Goal: Information Seeking & Learning: Compare options

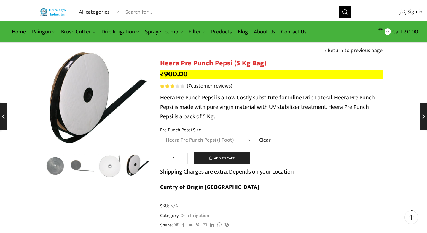
select select "Heera Pre Punch Pepsi (1 Foot)"
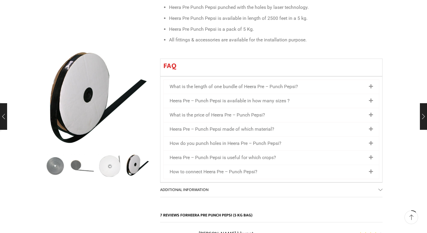
scroll to position [365, 0]
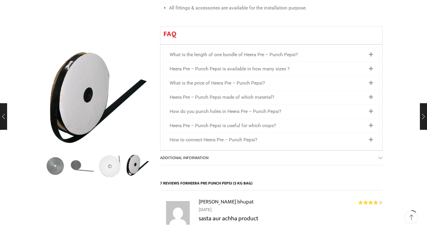
click at [370, 109] on icon at bounding box center [370, 111] width 4 height 5
click at [371, 95] on icon at bounding box center [370, 97] width 4 height 5
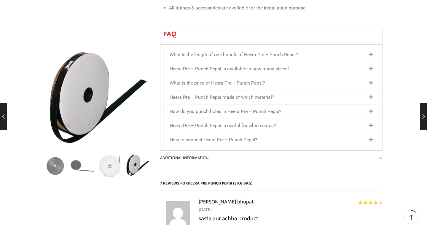
click at [371, 95] on icon at bounding box center [370, 97] width 4 height 5
click at [222, 52] on link "What is the length of one bundle of Heera Pre – Punch Pepsi?" at bounding box center [233, 55] width 128 height 6
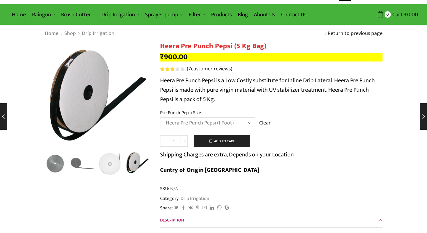
scroll to position [0, 0]
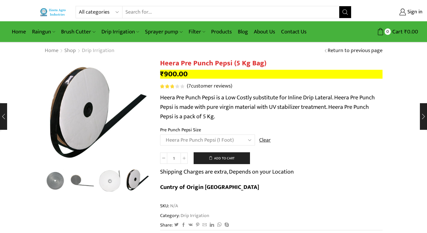
click at [100, 52] on link "Drip Irrigation" at bounding box center [97, 51] width 33 height 8
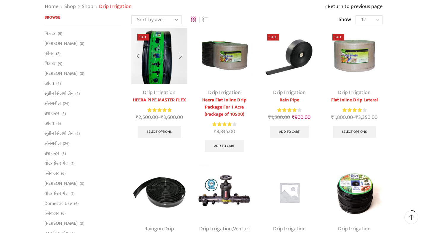
scroll to position [45, 0]
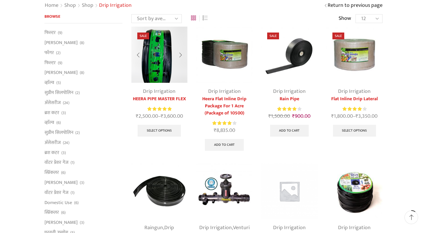
click at [161, 99] on link "HEERA PIPE MASTER FLEX" at bounding box center [159, 99] width 56 height 7
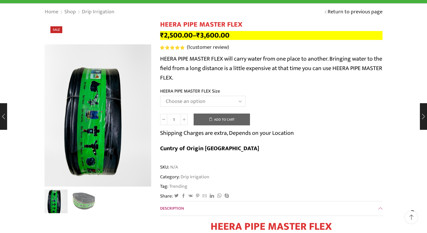
scroll to position [46, 0]
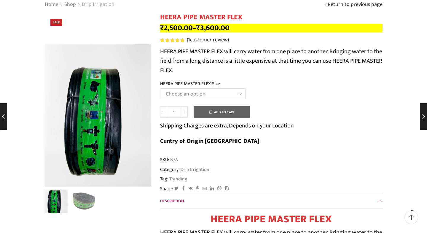
click at [103, 6] on link "Drip Irrigation" at bounding box center [97, 5] width 33 height 8
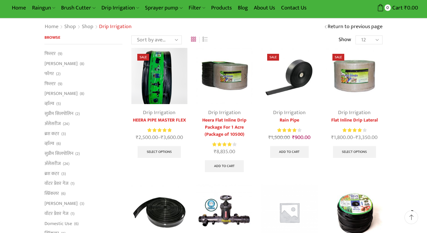
scroll to position [25, 0]
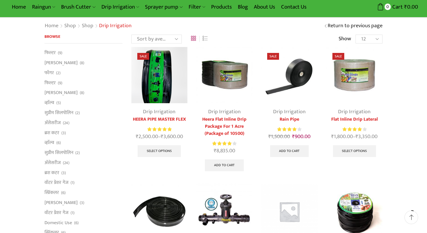
click at [365, 85] on img at bounding box center [354, 75] width 56 height 56
click at [355, 85] on img at bounding box center [354, 75] width 56 height 56
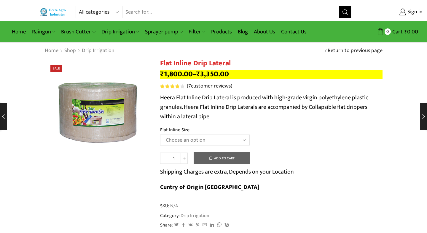
click at [246, 142] on select "Choose an option 12 MM 0.25 Thickness (30 CM) 12 MM 0.25 Thickness (40 CM) 12 M…" at bounding box center [204, 140] width 89 height 11
click option "16 MM 0.20 Thickness (30 CM)" at bounding box center [0, 0] width 0 height 0
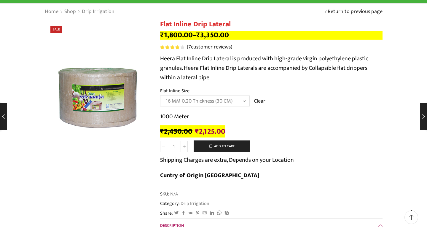
scroll to position [40, 0]
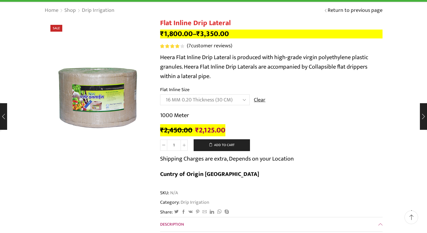
click at [160, 94] on select "Choose an option 12 MM 0.25 Thickness (30 CM) 12 MM 0.25 Thickness (40 CM) 12 M…" at bounding box center [204, 99] width 89 height 11
click option "16 MM 0.40 Thickness (30 CM)" at bounding box center [0, 0] width 0 height 0
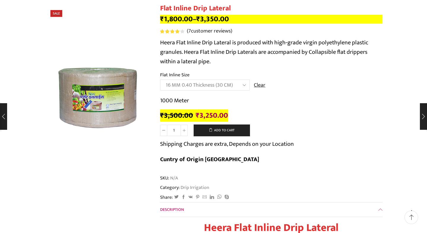
scroll to position [59, 0]
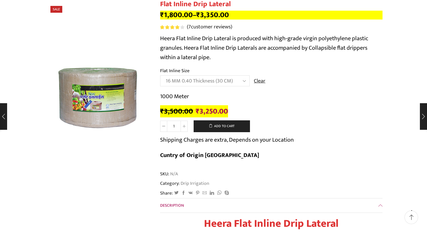
click at [246, 81] on select "Choose an option 12 MM 0.25 Thickness (30 CM) 12 MM 0.25 Thickness (40 CM) 12 M…" at bounding box center [204, 81] width 89 height 11
click option "16 MM 0.50 Thickness (30 CM)" at bounding box center [0, 0] width 0 height 0
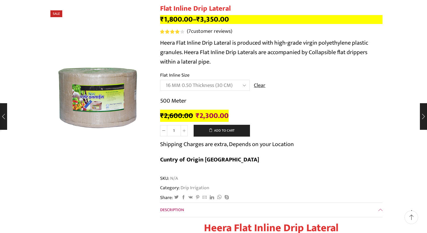
scroll to position [55, 0]
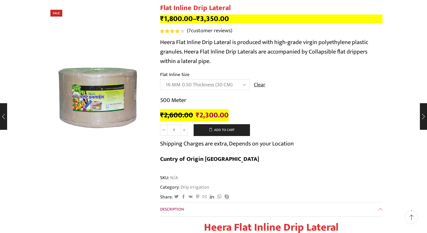
click at [243, 85] on select "Choose an option 12 MM 0.25 Thickness (30 CM) 12 MM 0.25 Thickness (40 CM) 12 M…" at bounding box center [204, 84] width 89 height 11
select select "16 MM 0.70 Thickness (30 CM)"
click option "16 MM 0.70 Thickness (30 CM)" at bounding box center [0, 0] width 0 height 0
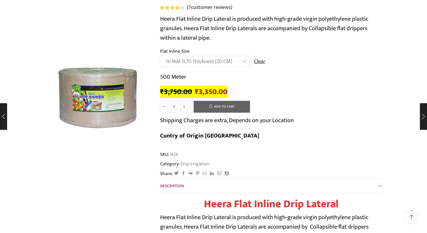
scroll to position [82, 0]
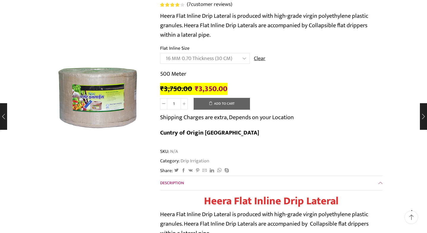
click at [244, 59] on select "Choose an option 12 MM 0.25 Thickness (30 CM) 12 MM 0.25 Thickness (40 CM) 12 M…" at bounding box center [204, 58] width 89 height 11
click at [318, 100] on div "Flat Inline Drip Lateral quantity 1 Add to cart Shipping Charges are extra, Dep…" at bounding box center [271, 121] width 222 height 46
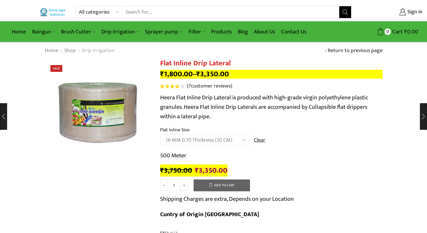
click at [94, 52] on link "Drip Irrigation" at bounding box center [97, 51] width 33 height 8
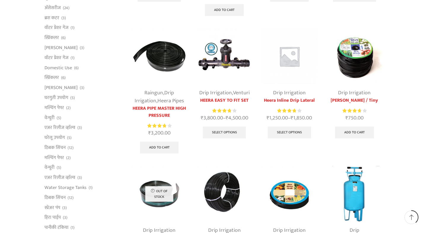
scroll to position [179, 0]
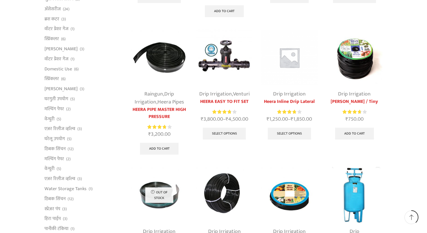
click at [290, 98] on link "Drip Irrigation" at bounding box center [289, 94] width 33 height 9
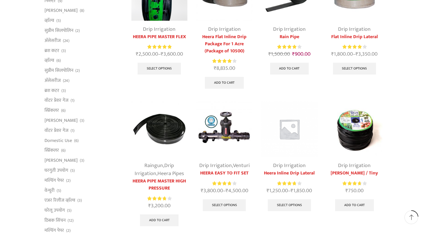
scroll to position [165, 0]
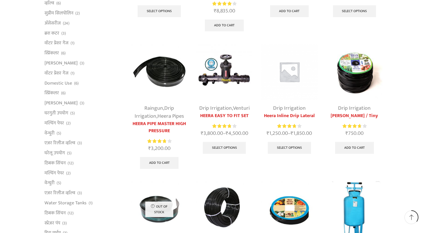
click at [291, 114] on link "Heera Inline Drip Lateral" at bounding box center [289, 116] width 56 height 7
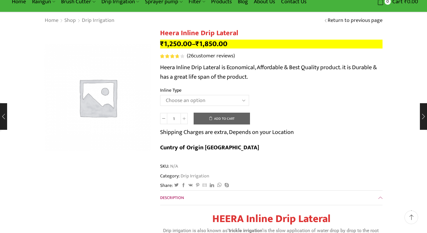
scroll to position [31, 0]
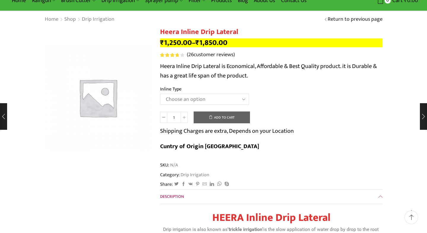
click at [160, 94] on select "Choose an option Heera Inline 12 MM (30CM) Heera Inline 12 MM (38CM) Heera Inli…" at bounding box center [204, 99] width 89 height 11
select select "Heera Inline 16 MM (30CM)"
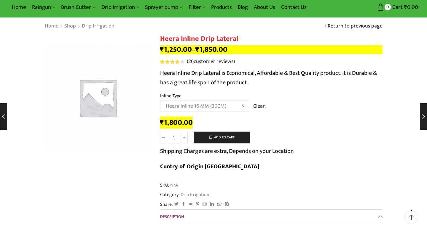
scroll to position [0, 0]
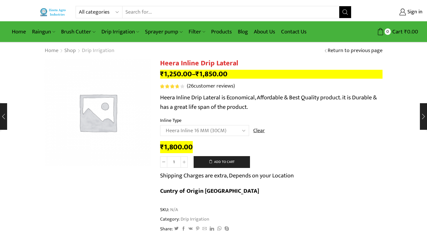
click at [101, 52] on link "Drip Irrigation" at bounding box center [97, 51] width 33 height 8
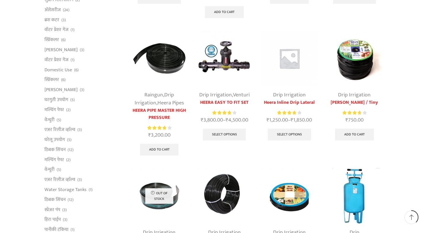
scroll to position [181, 0]
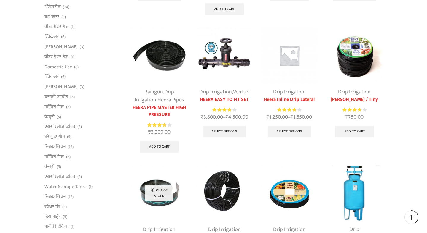
click at [353, 94] on link "Drip Irrigation" at bounding box center [354, 92] width 33 height 9
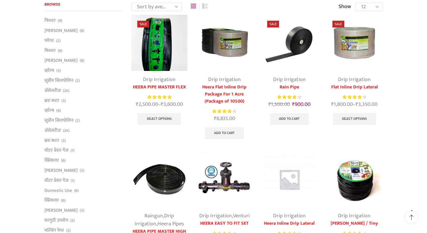
scroll to position [59, 0]
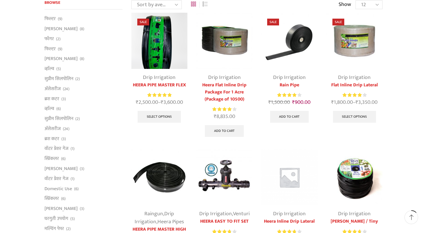
click at [352, 183] on img at bounding box center [354, 178] width 56 height 56
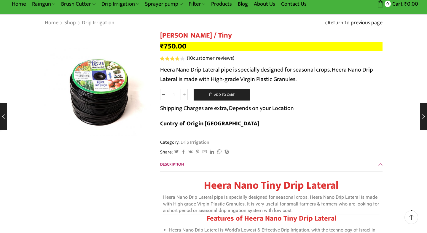
scroll to position [32, 0]
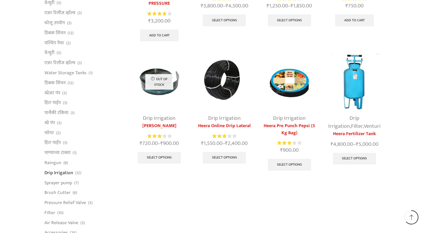
scroll to position [293, 0]
click at [295, 125] on link "Heera Pre Punch Pepsi (5 Kg Bag)" at bounding box center [289, 129] width 56 height 14
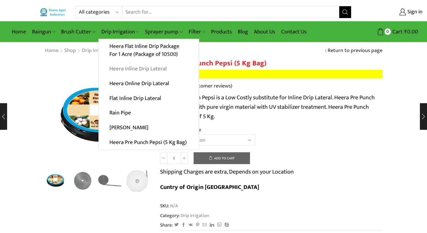
click at [137, 72] on link "Heera Inline Drip Lateral" at bounding box center [149, 69] width 100 height 15
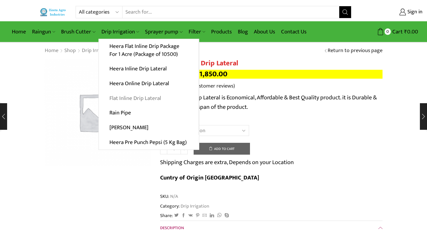
click at [124, 100] on link "Flat Inline Drip Lateral" at bounding box center [149, 98] width 100 height 15
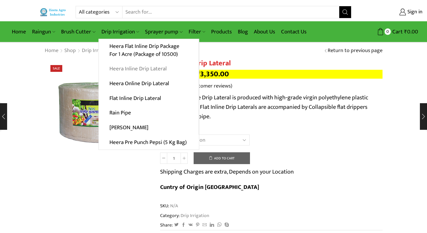
click at [127, 70] on link "Heera Inline Drip Lateral" at bounding box center [149, 69] width 100 height 15
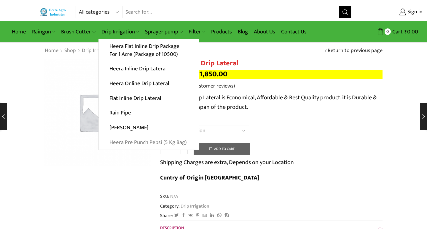
click at [135, 145] on link "Heera Pre Punch Pepsi (5 Kg Bag)" at bounding box center [149, 142] width 100 height 15
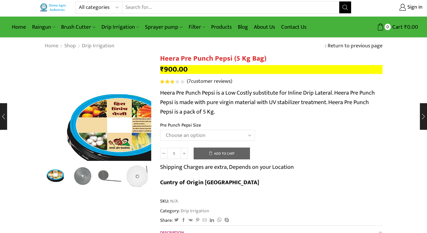
scroll to position [3, 0]
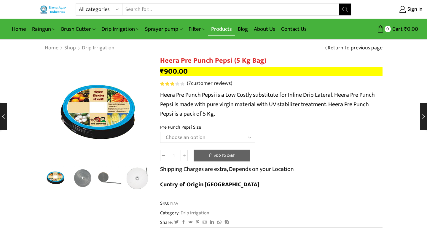
click at [222, 30] on link "Products" at bounding box center [221, 29] width 27 height 14
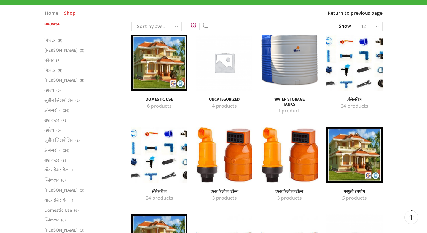
scroll to position [37, 0]
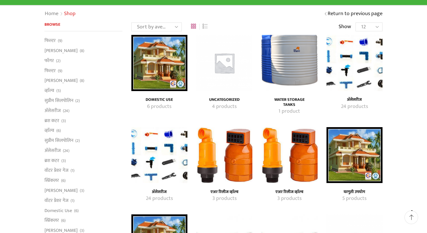
click at [224, 67] on img "Visit product category Uncategorized" at bounding box center [224, 63] width 56 height 56
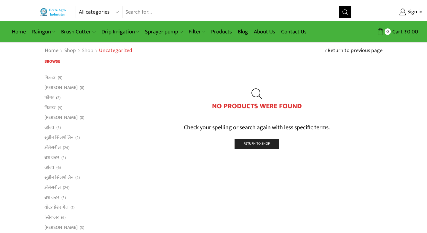
click at [89, 52] on link "Shop" at bounding box center [87, 51] width 12 height 8
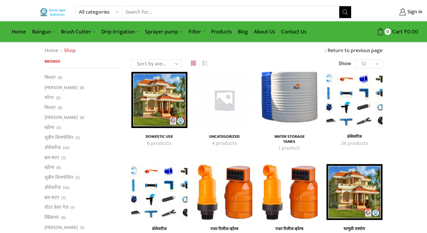
click at [146, 105] on img "Visit product category Domestic Use" at bounding box center [159, 100] width 56 height 56
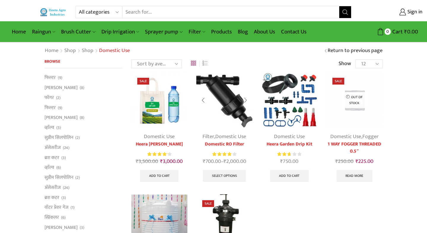
click at [221, 140] on link "Domestic Use" at bounding box center [230, 136] width 31 height 9
click at [226, 113] on img at bounding box center [224, 100] width 56 height 56
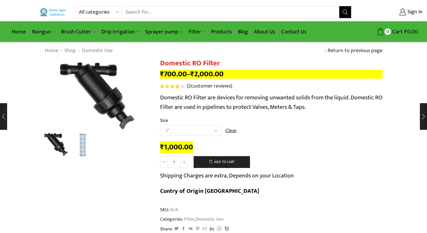
select select "2""
click at [80, 147] on img "2 / 2" at bounding box center [82, 144] width 25 height 25
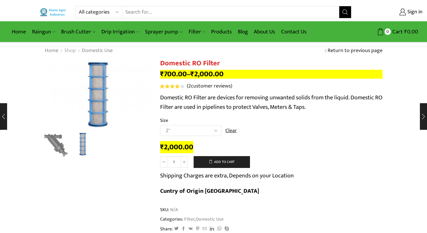
click at [73, 53] on link "Shop" at bounding box center [70, 51] width 12 height 8
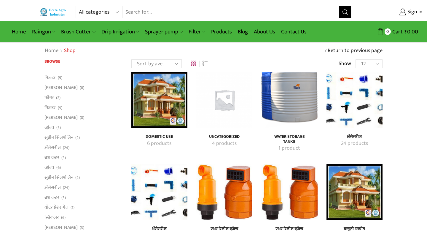
click at [361, 105] on img "Visit product category अ‍ॅसेसरीज" at bounding box center [354, 100] width 56 height 56
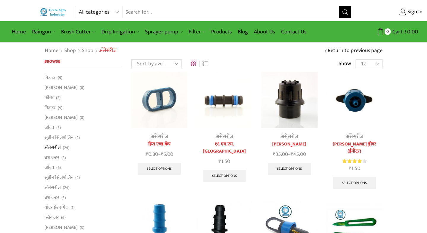
click at [163, 127] on img at bounding box center [159, 100] width 56 height 56
click at [158, 117] on img at bounding box center [159, 100] width 56 height 56
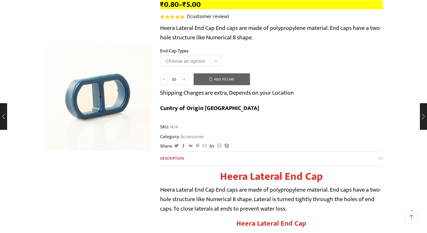
scroll to position [70, 0]
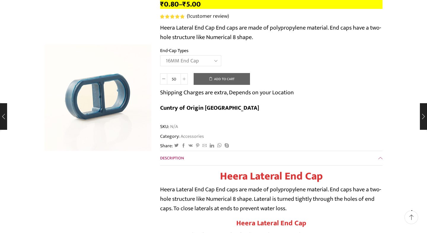
select select "16MM End Cap"
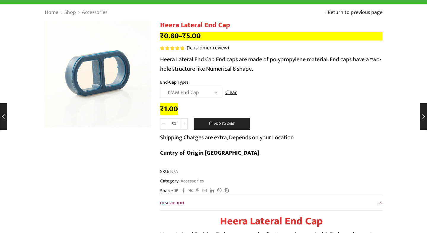
scroll to position [0, 0]
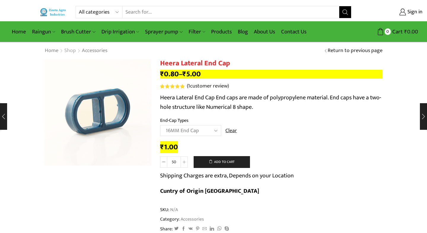
click at [70, 53] on link "Shop" at bounding box center [70, 51] width 12 height 8
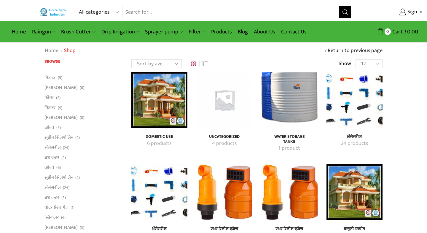
click at [338, 104] on img "Visit product category अ‍ॅसेसरीज" at bounding box center [354, 100] width 56 height 56
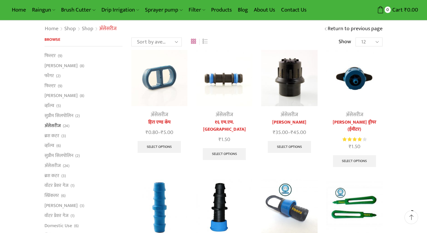
scroll to position [22, 0]
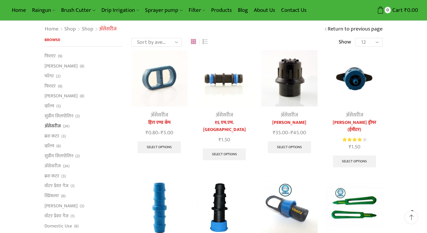
click at [228, 115] on link "अ‍ॅसेसरीज" at bounding box center [223, 115] width 17 height 9
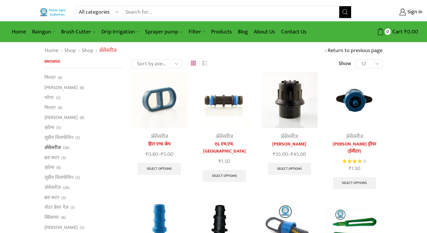
click at [223, 136] on link "अ‍ॅसेसरीज" at bounding box center [223, 136] width 17 height 9
click at [225, 101] on img at bounding box center [224, 100] width 56 height 56
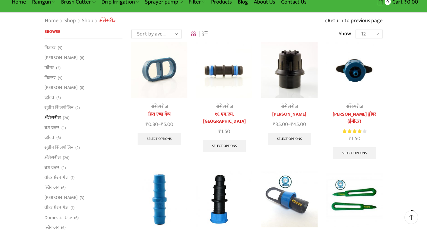
scroll to position [36, 0]
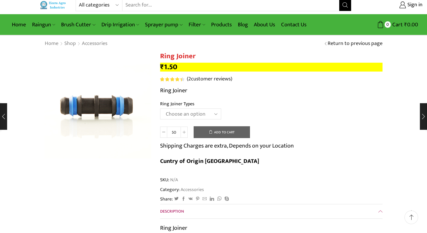
scroll to position [8, 0]
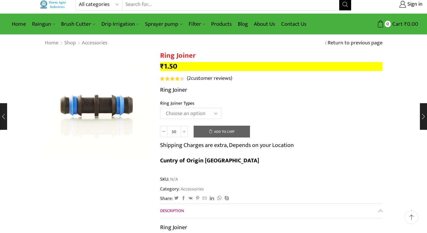
click at [217, 114] on select "Choose an option 12mm 16mm" at bounding box center [190, 113] width 61 height 11
select select "16mm"
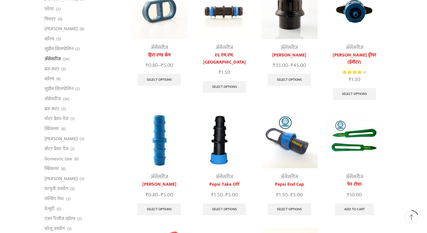
scroll to position [91, 0]
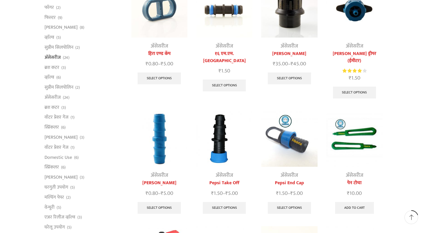
click at [158, 139] on img at bounding box center [159, 139] width 56 height 56
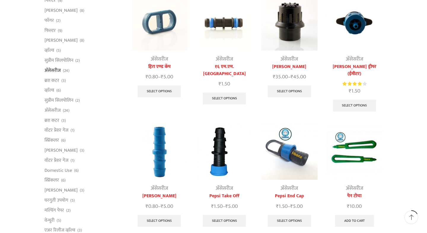
scroll to position [77, 0]
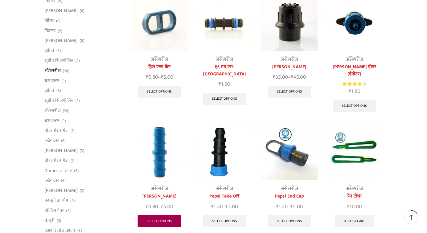
click at [157, 216] on link "Select options" at bounding box center [158, 222] width 43 height 12
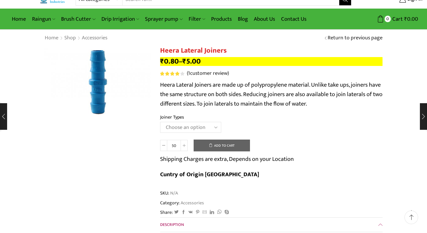
scroll to position [14, 0]
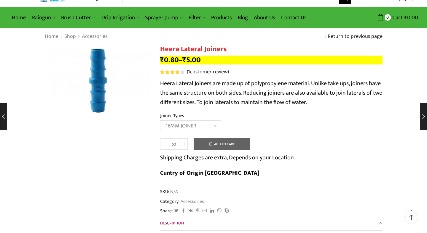
select select "16MM JOINER"
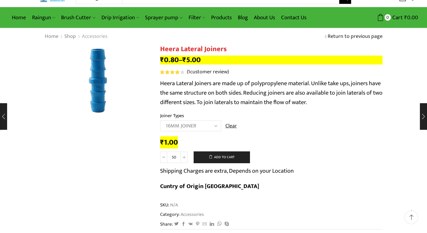
click at [93, 37] on link "Accessories" at bounding box center [94, 37] width 26 height 8
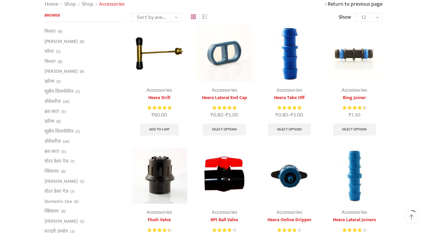
scroll to position [46, 0]
click at [288, 99] on link "Heera Take Off" at bounding box center [289, 98] width 56 height 7
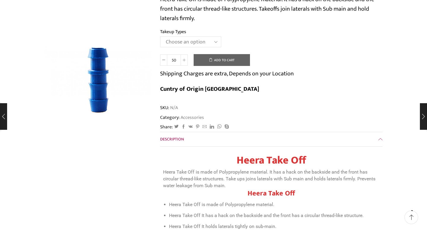
scroll to position [101, 0]
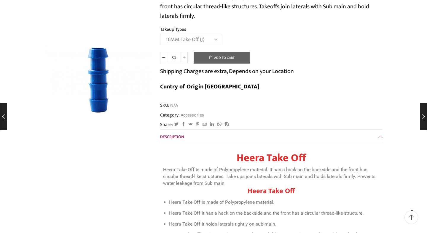
select select "16MM Take Off (J)"
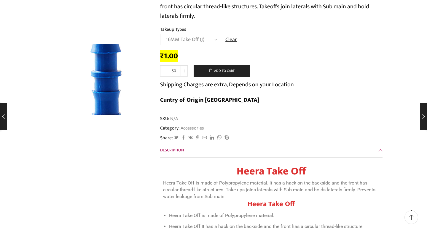
scroll to position [0, 0]
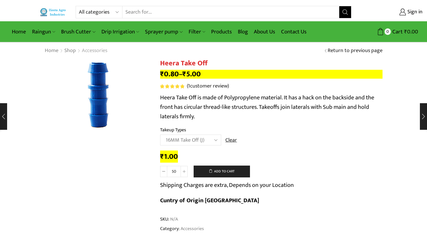
click at [97, 54] on link "Accessories" at bounding box center [94, 51] width 26 height 8
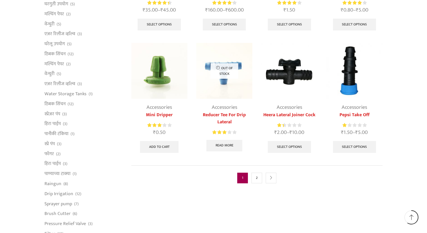
scroll to position [275, 0]
click at [257, 177] on link "2" at bounding box center [256, 178] width 11 height 11
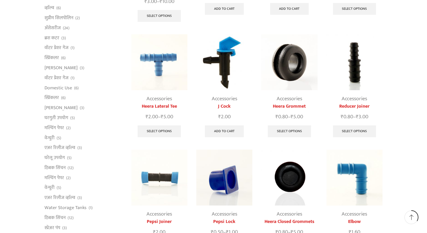
scroll to position [163, 0]
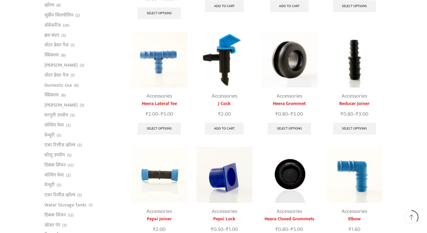
click at [228, 98] on link "Accessories" at bounding box center [223, 96] width 25 height 9
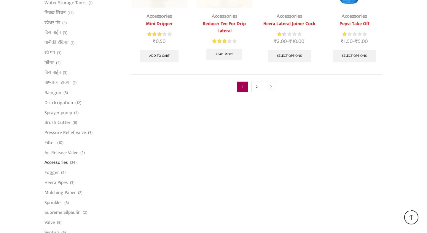
scroll to position [433, 0]
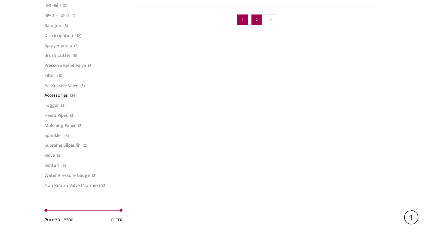
click at [258, 18] on link "2" at bounding box center [256, 20] width 11 height 11
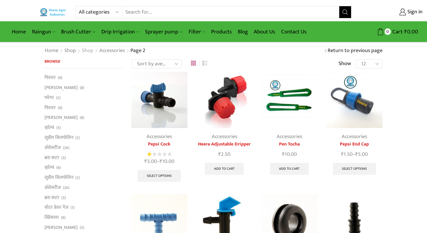
click at [87, 53] on link "Shop" at bounding box center [87, 51] width 12 height 8
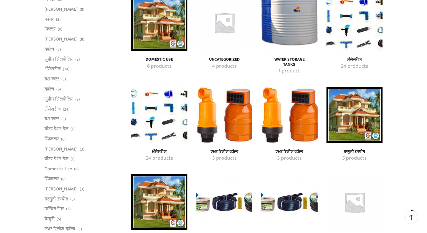
scroll to position [82, 0]
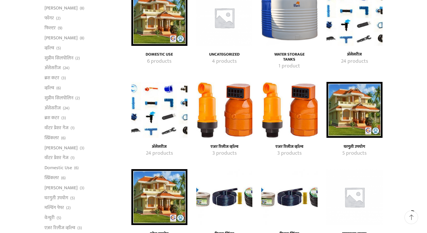
click at [340, 96] on img "Visit product category घरगुती उपयोग" at bounding box center [354, 110] width 56 height 56
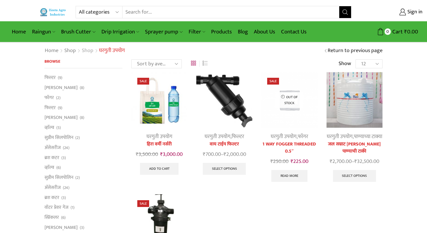
click at [88, 52] on link "Shop" at bounding box center [87, 51] width 12 height 8
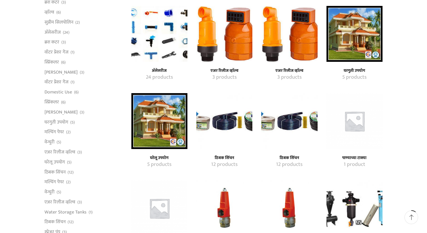
scroll to position [159, 0]
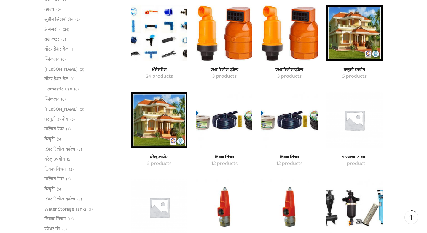
click at [232, 125] on img "Visit product category ठिबक सिंचन" at bounding box center [224, 120] width 56 height 56
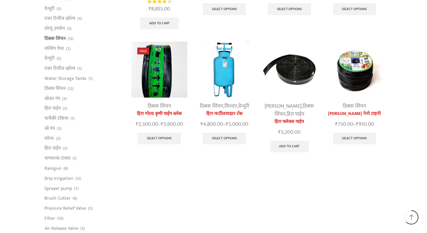
scroll to position [291, 0]
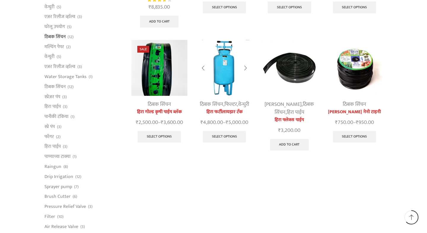
click at [208, 102] on link "ठिबक सिंचन" at bounding box center [211, 104] width 23 height 9
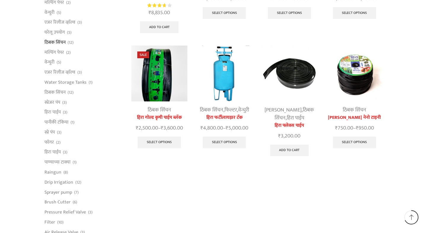
scroll to position [313, 0]
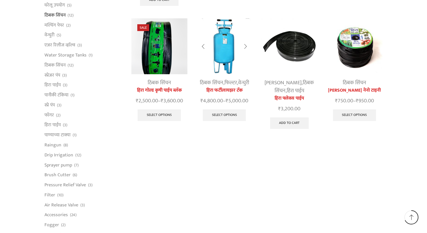
click at [227, 90] on link "हिरा फर्टीलायझर टँक" at bounding box center [224, 90] width 56 height 7
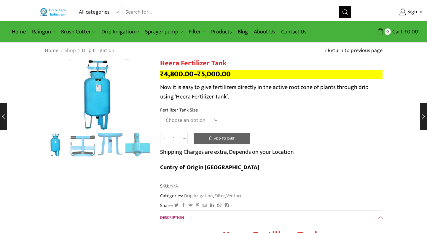
click at [72, 52] on link "Shop" at bounding box center [70, 51] width 12 height 8
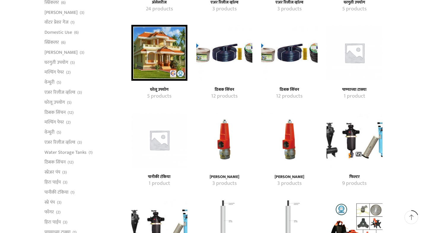
scroll to position [228, 0]
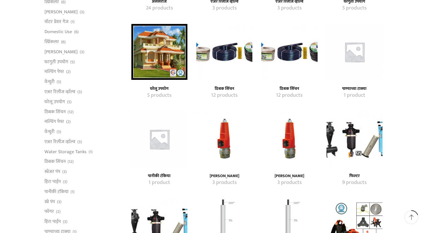
click at [289, 62] on img "Visit product category ठिबक सिंचन" at bounding box center [289, 52] width 56 height 56
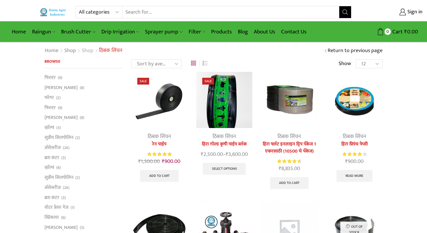
click at [91, 53] on link "Shop" at bounding box center [87, 51] width 12 height 8
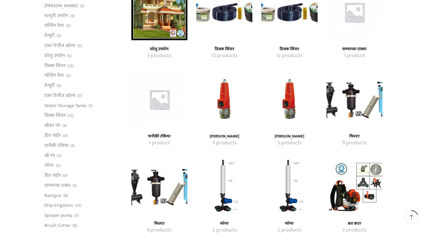
scroll to position [271, 0]
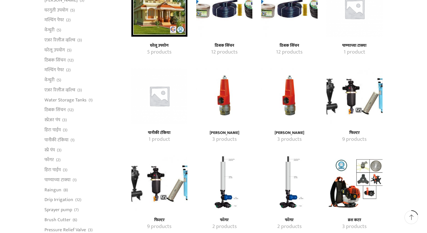
click at [226, 133] on h4 "[PERSON_NAME]" at bounding box center [224, 133] width 43 height 5
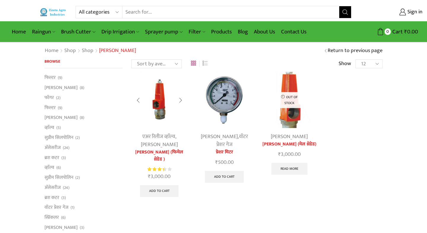
click at [159, 126] on img at bounding box center [159, 100] width 56 height 56
click at [221, 110] on img at bounding box center [224, 100] width 56 height 56
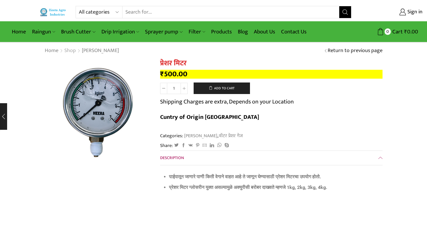
click at [68, 51] on link "Shop" at bounding box center [70, 51] width 12 height 8
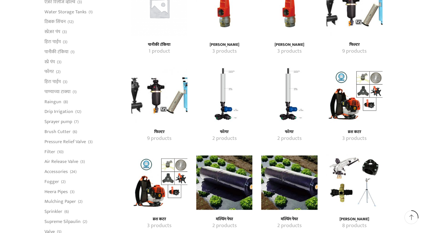
scroll to position [360, 0]
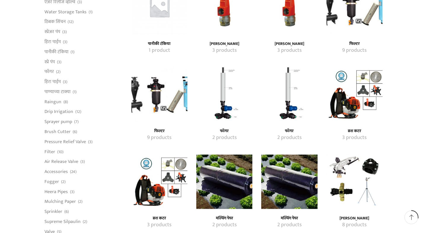
click at [168, 107] on img "Visit product category फिल्टर" at bounding box center [159, 94] width 56 height 56
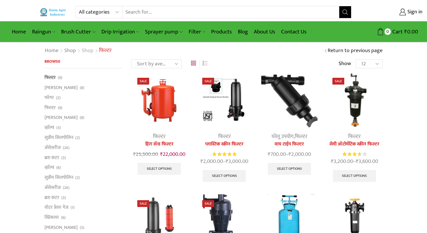
click at [87, 52] on link "Shop" at bounding box center [87, 51] width 12 height 8
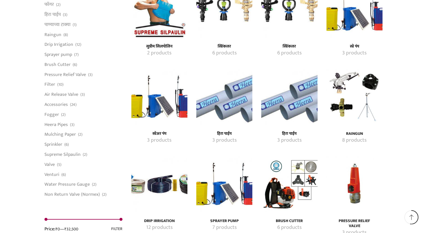
scroll to position [795, 0]
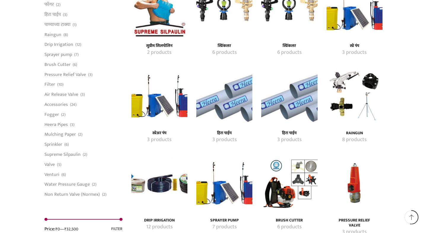
click at [148, 100] on img "Visit product category स्प्रेअर पंप" at bounding box center [159, 96] width 56 height 56
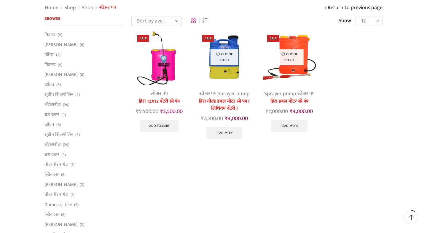
scroll to position [45, 0]
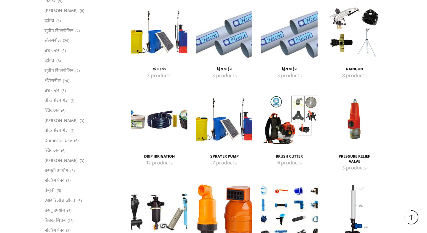
scroll to position [860, 0]
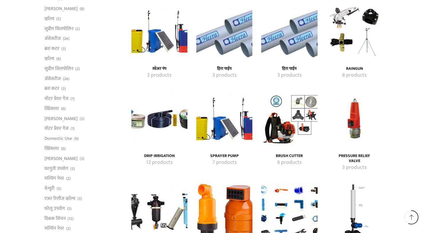
click at [226, 123] on img "Visit product category Sprayer pump" at bounding box center [224, 119] width 56 height 56
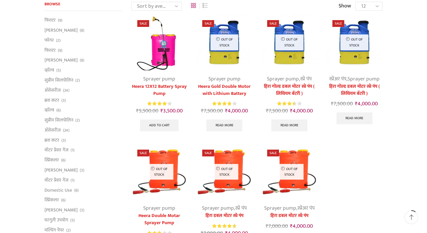
scroll to position [61, 0]
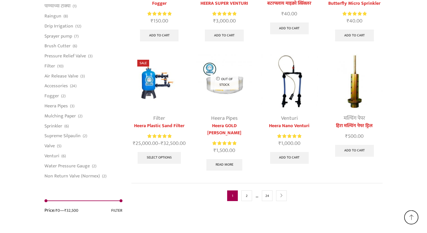
scroll to position [1502, 0]
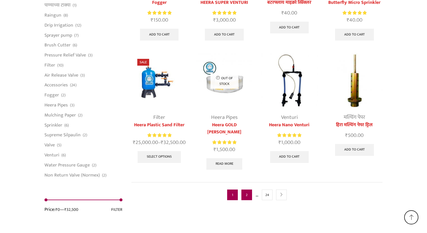
click at [248, 190] on link "2" at bounding box center [246, 195] width 11 height 11
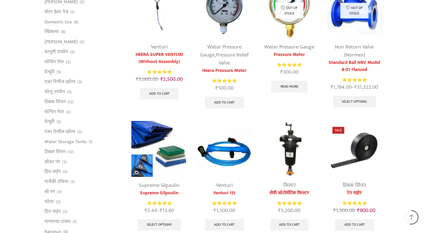
scroll to position [266, 0]
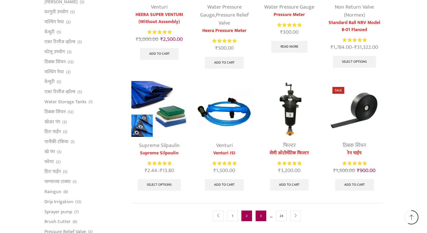
click at [260, 217] on link "3" at bounding box center [260, 216] width 11 height 11
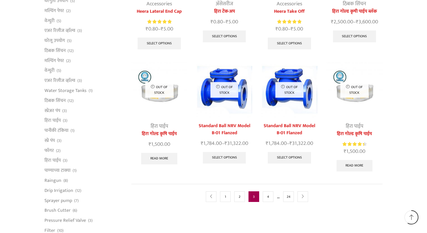
scroll to position [278, 0]
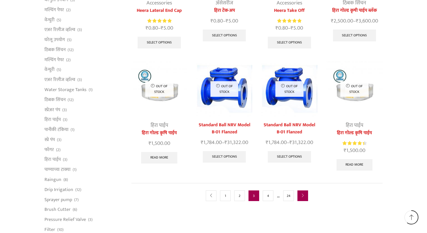
click at [305, 191] on link "next" at bounding box center [302, 196] width 11 height 11
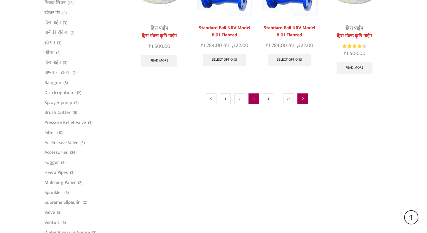
scroll to position [464, 0]
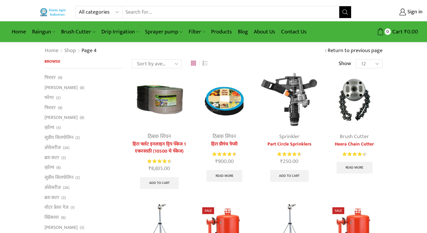
click at [356, 116] on img at bounding box center [354, 100] width 56 height 56
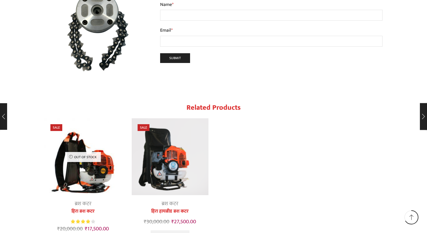
scroll to position [1404, 0]
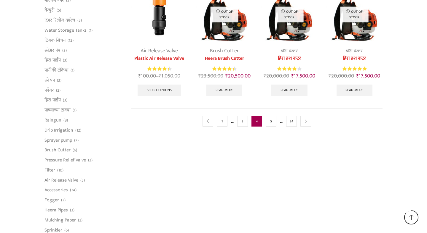
scroll to position [310, 0]
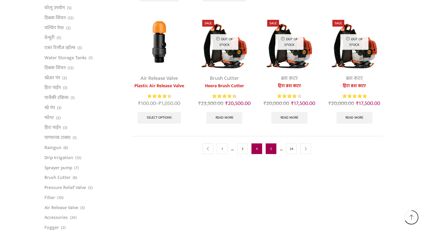
click at [270, 148] on link "5" at bounding box center [270, 149] width 11 height 11
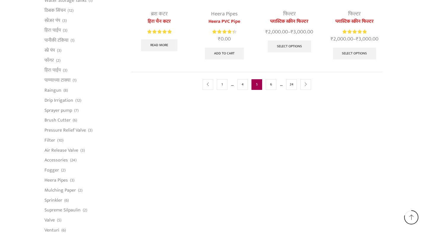
scroll to position [369, 0]
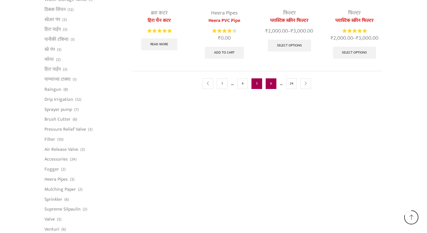
click at [273, 86] on link "6" at bounding box center [270, 83] width 11 height 11
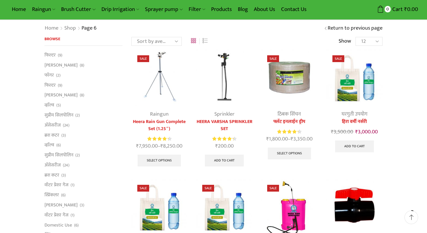
scroll to position [23, 0]
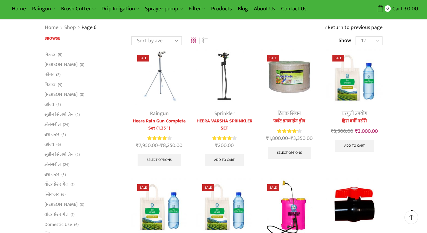
click at [354, 95] on img at bounding box center [354, 77] width 56 height 56
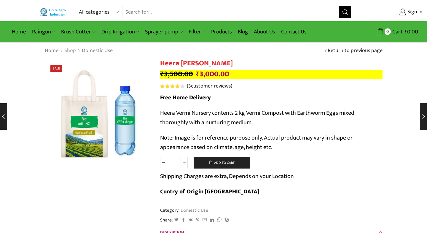
click at [70, 52] on link "Shop" at bounding box center [70, 51] width 12 height 8
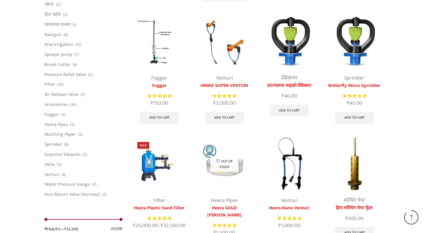
scroll to position [1511, 0]
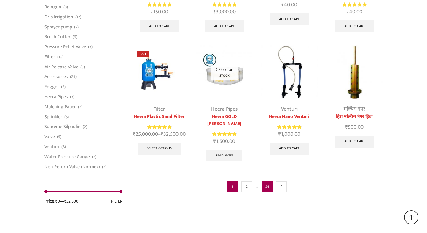
click at [269, 182] on link "24" at bounding box center [267, 187] width 11 height 11
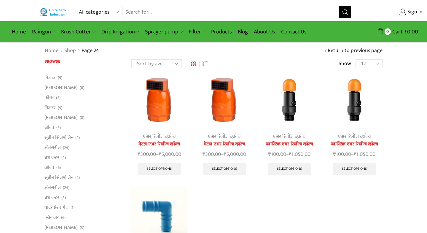
select select "-1"
click option "All" at bounding box center [0, 0] width 0 height 0
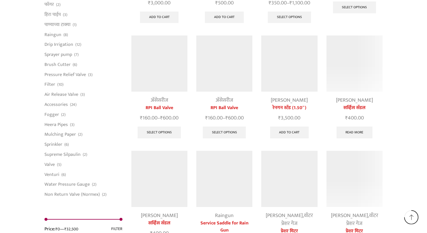
scroll to position [7321, 0]
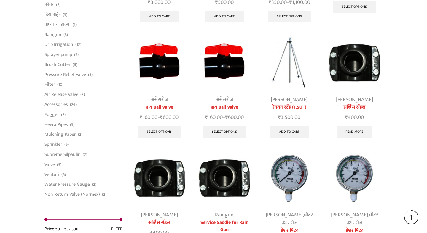
click at [225, 161] on img at bounding box center [224, 178] width 56 height 56
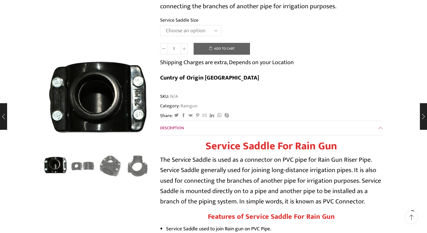
scroll to position [149, 0]
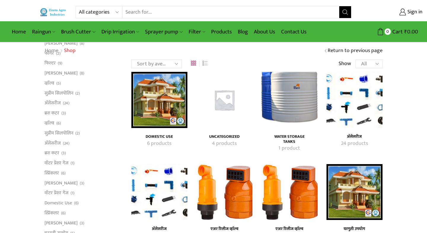
scroll to position [7321, 0]
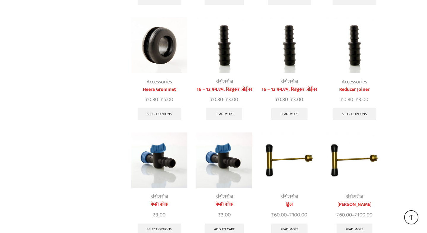
scroll to position [9129, 0]
drag, startPoint x: 382, startPoint y: 131, endPoint x: 389, endPoint y: 143, distance: 13.8
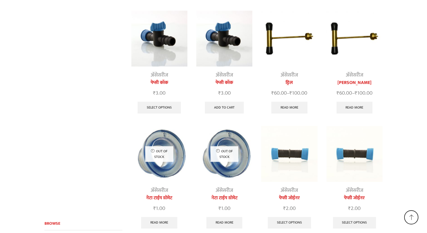
scroll to position [9251, 0]
